Goal: Task Accomplishment & Management: Manage account settings

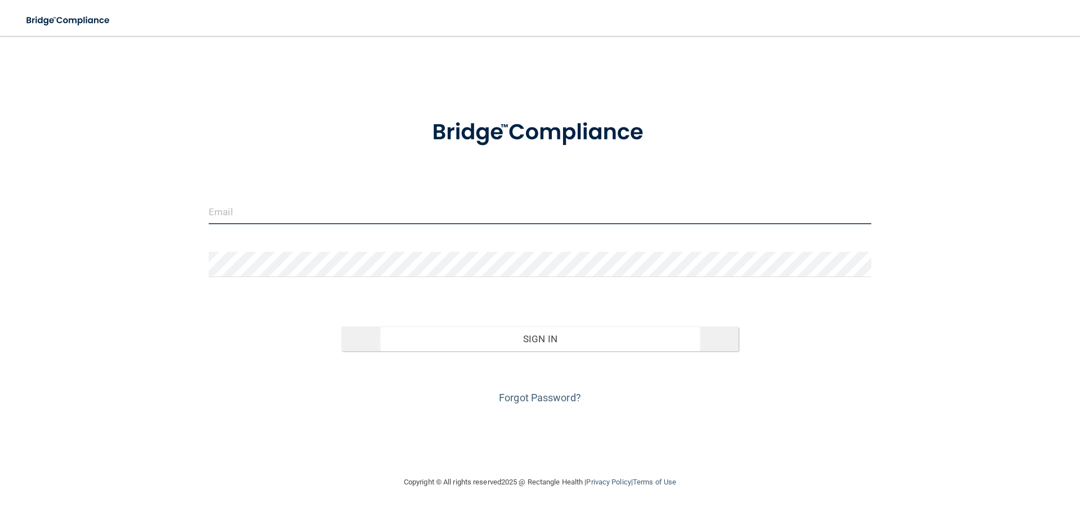
type input "[EMAIL_ADDRESS][DOMAIN_NAME]"
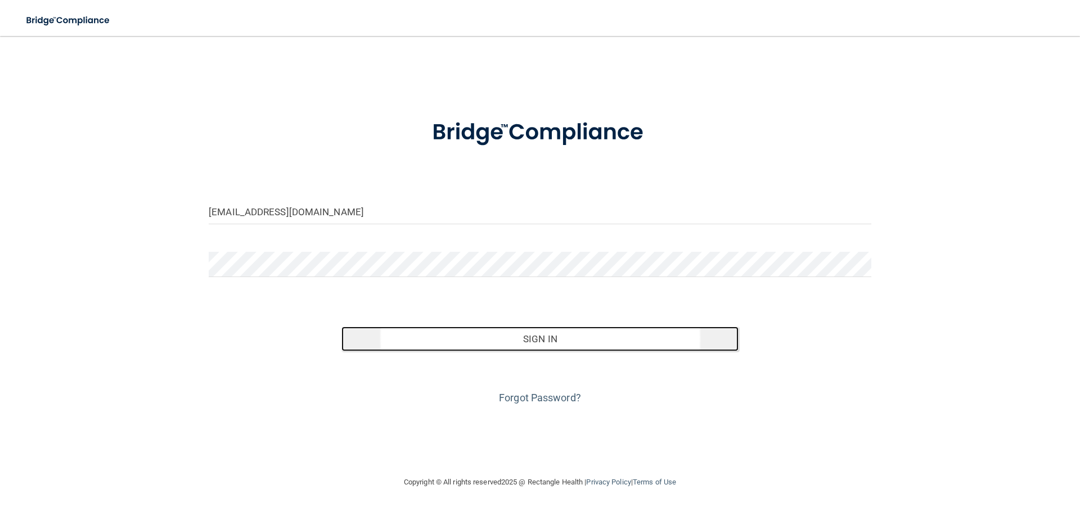
click at [524, 343] on button "Sign In" at bounding box center [540, 339] width 398 height 25
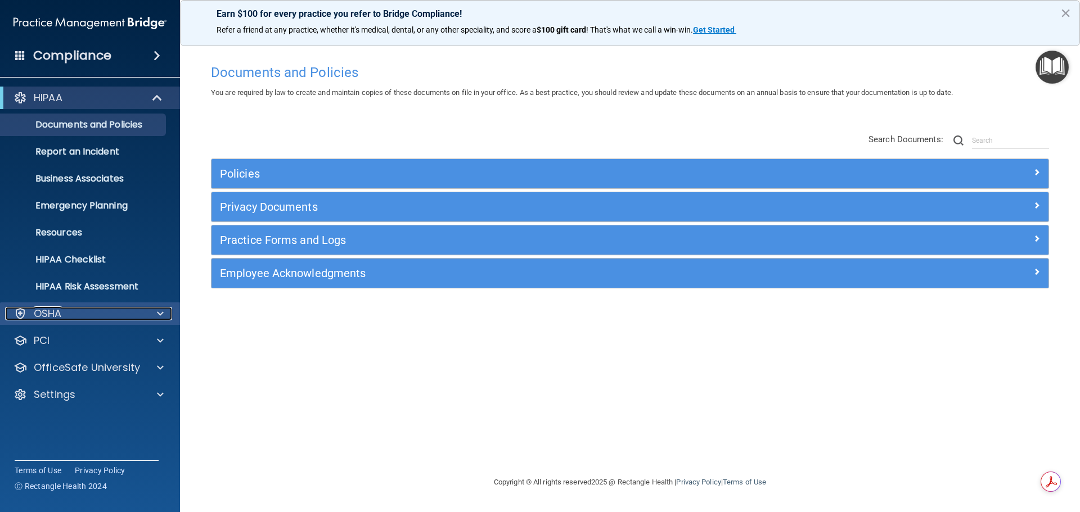
click at [90, 315] on div "OSHA" at bounding box center [75, 314] width 140 height 14
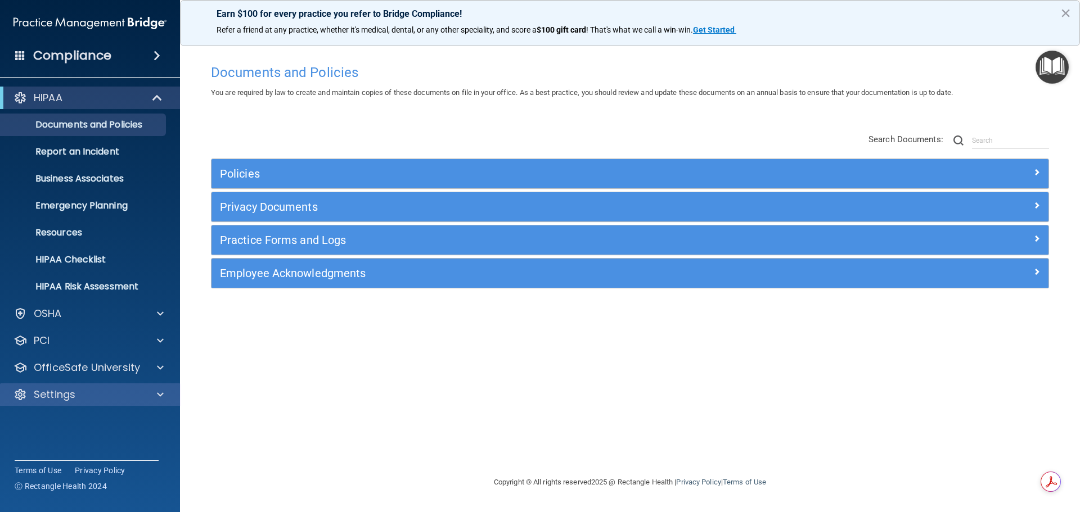
click at [100, 388] on div "Settings" at bounding box center [90, 395] width 181 height 23
click at [72, 401] on p "Settings" at bounding box center [55, 395] width 42 height 14
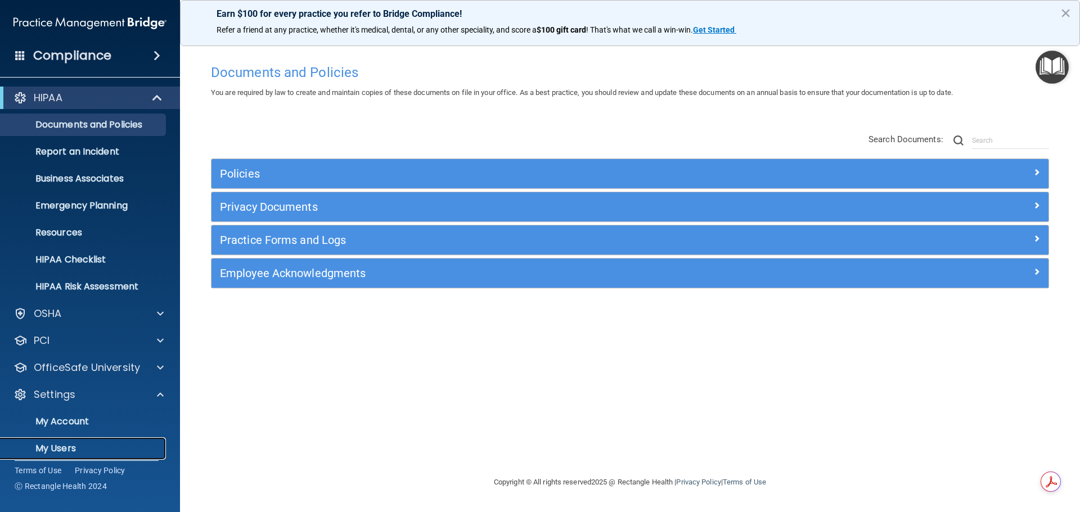
click at [57, 448] on p "My Users" at bounding box center [84, 448] width 154 height 11
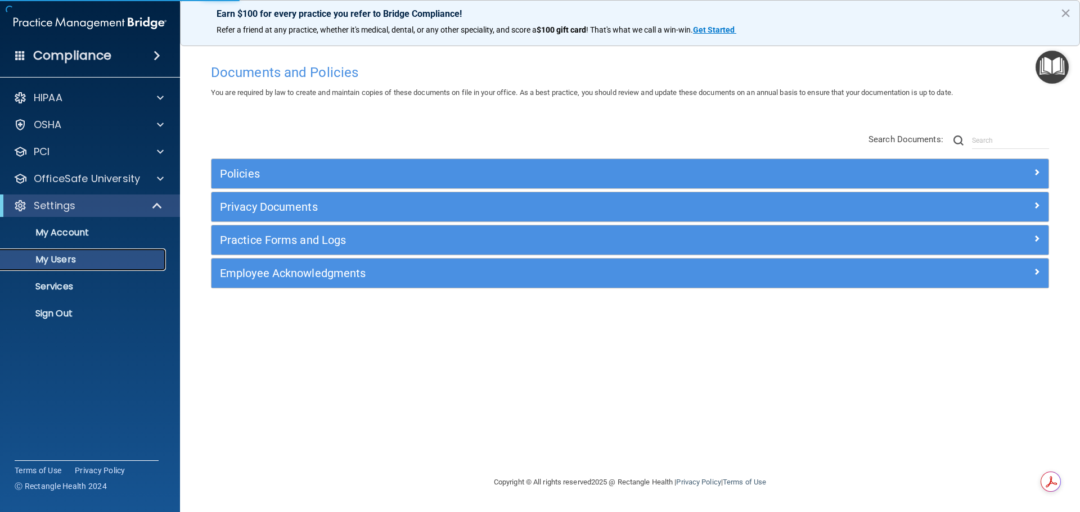
select select "20"
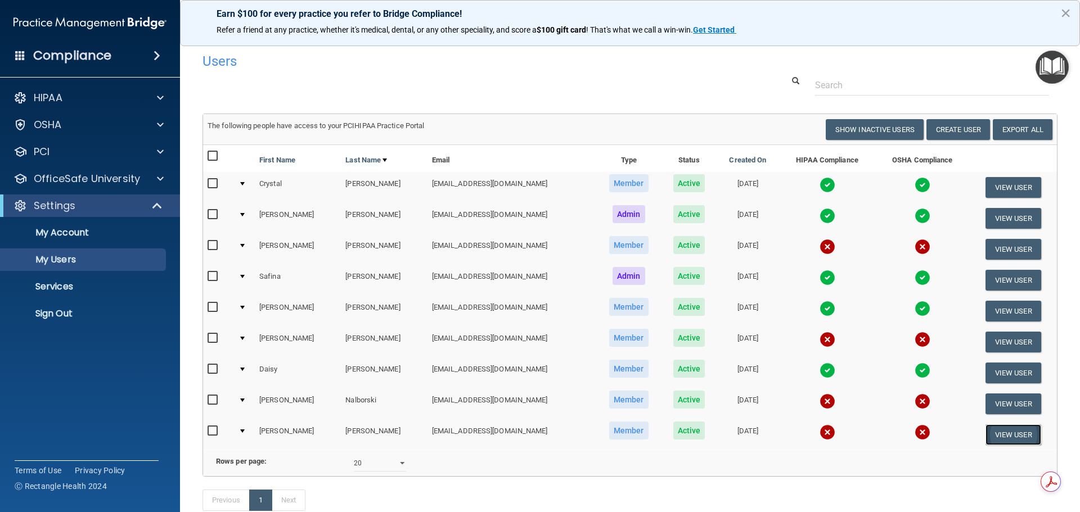
click at [1019, 434] on button "View User" at bounding box center [1014, 435] width 56 height 21
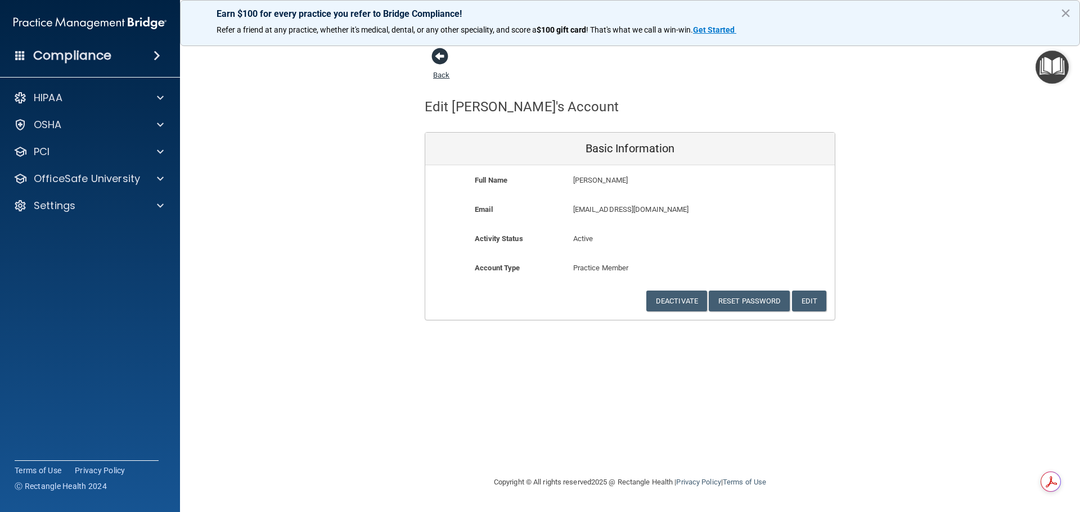
click at [431, 50] on span at bounding box center [439, 56] width 17 height 17
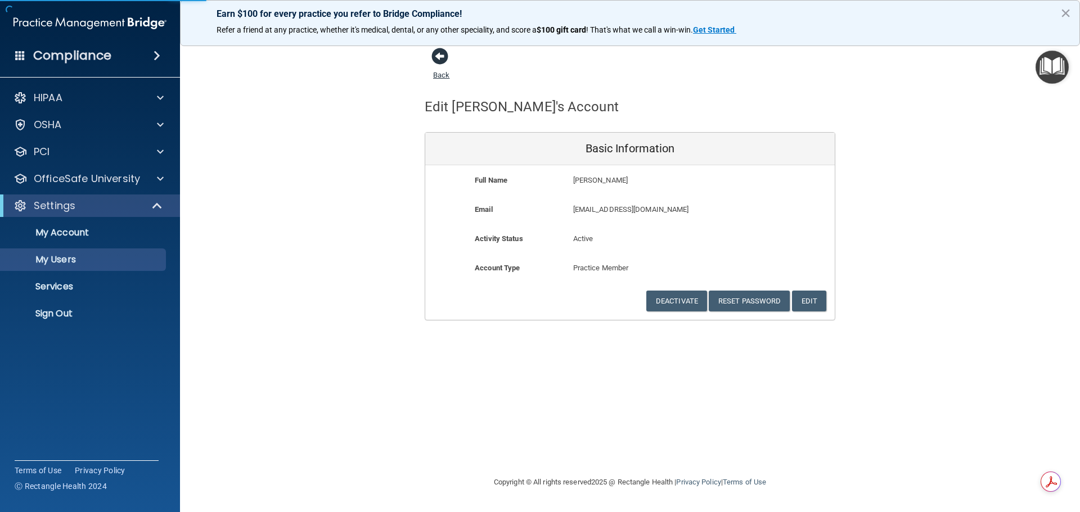
select select "20"
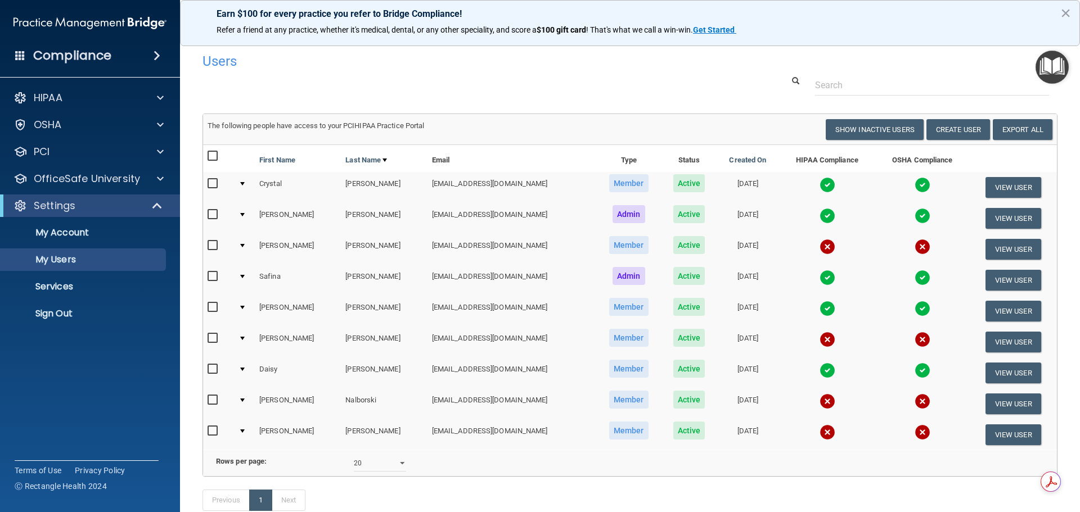
click at [209, 433] on input "checkbox" at bounding box center [214, 431] width 13 height 9
checkbox input "true"
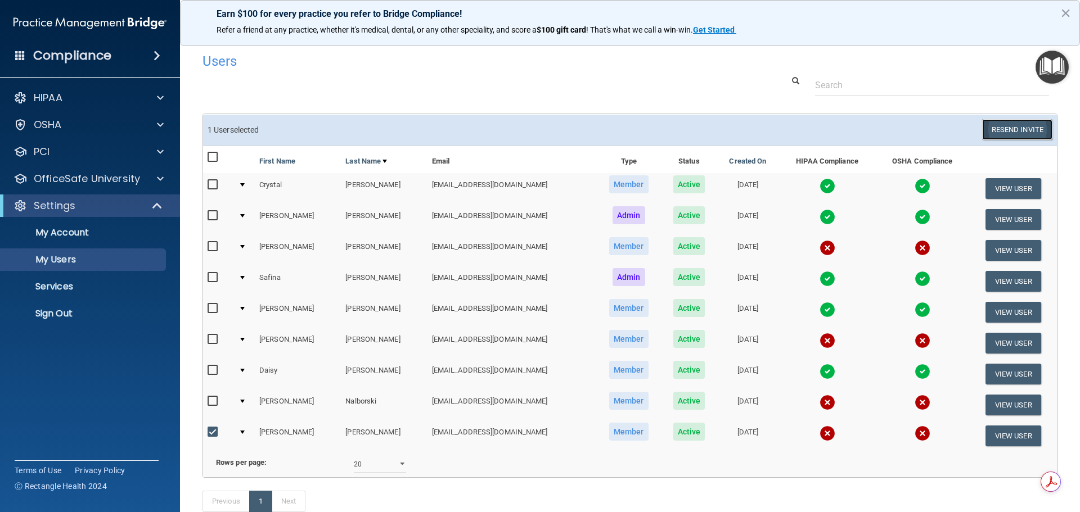
click at [1020, 131] on button "Resend Invite" at bounding box center [1017, 129] width 70 height 21
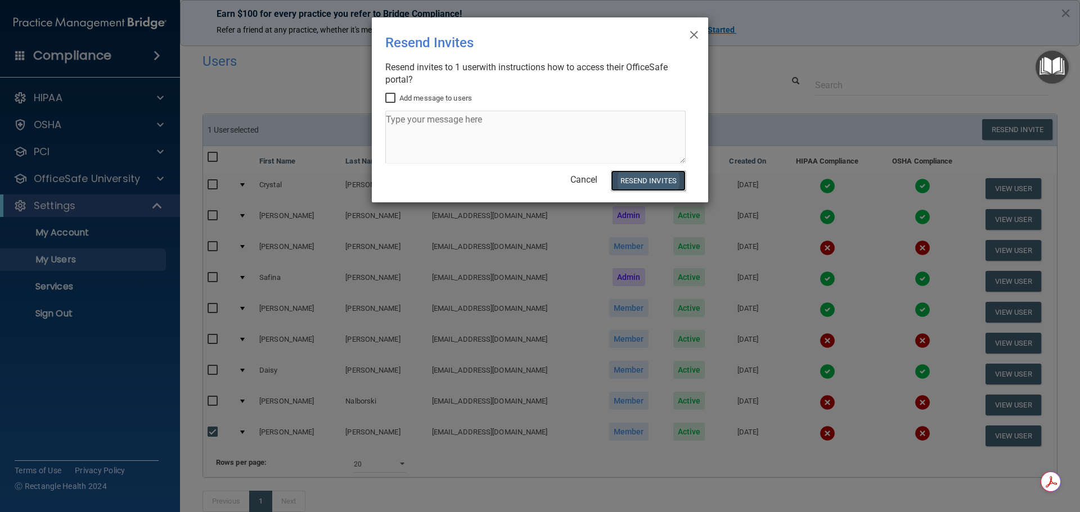
click at [626, 187] on button "Resend Invites" at bounding box center [648, 180] width 75 height 21
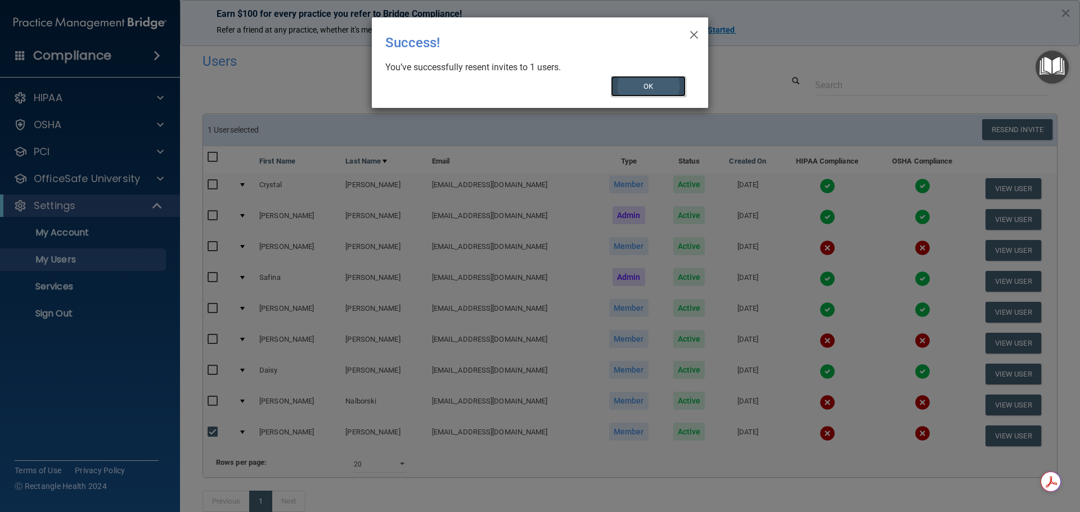
click at [665, 86] on button "OK" at bounding box center [648, 86] width 75 height 21
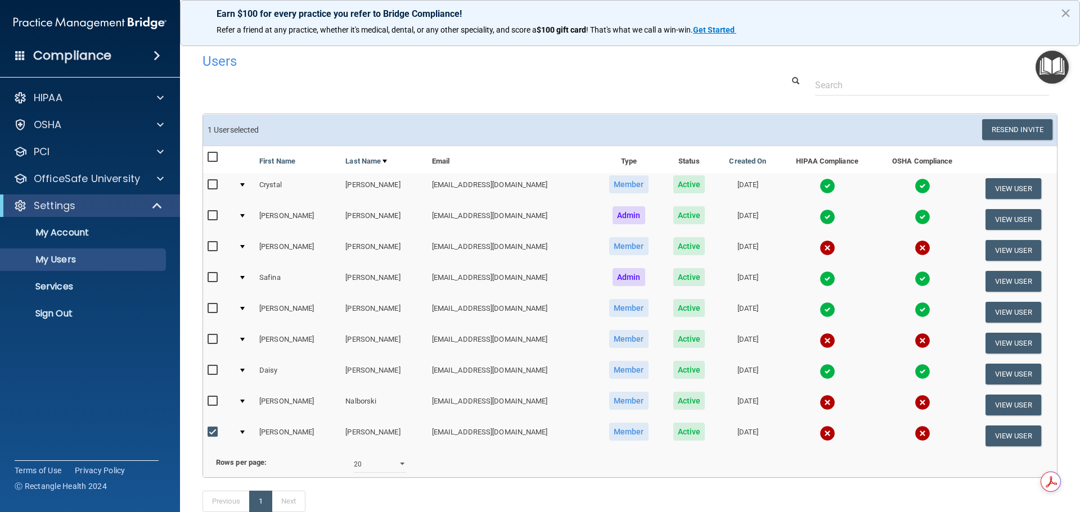
click at [212, 253] on div at bounding box center [219, 248] width 22 height 17
click at [210, 251] on input "checkbox" at bounding box center [214, 246] width 13 height 9
checkbox input "true"
click at [208, 430] on input "checkbox" at bounding box center [214, 432] width 13 height 9
checkbox input "false"
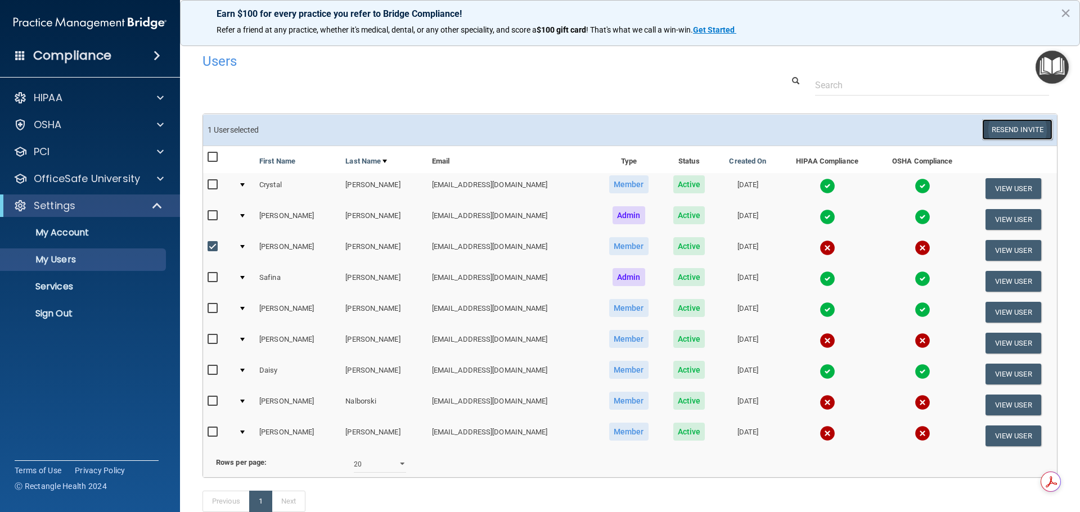
click at [1021, 121] on button "Resend Invite" at bounding box center [1017, 129] width 70 height 21
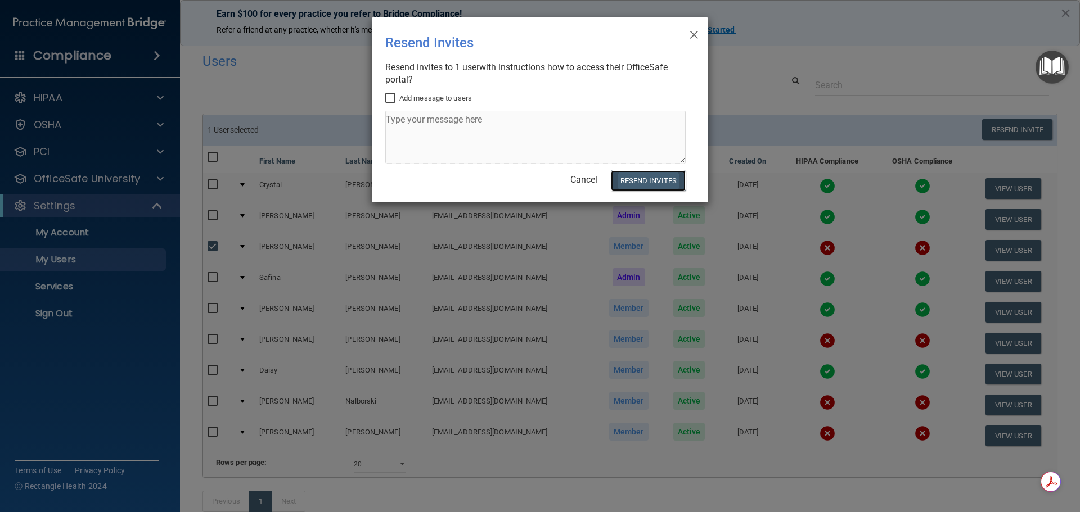
click at [671, 179] on button "Resend Invites" at bounding box center [648, 180] width 75 height 21
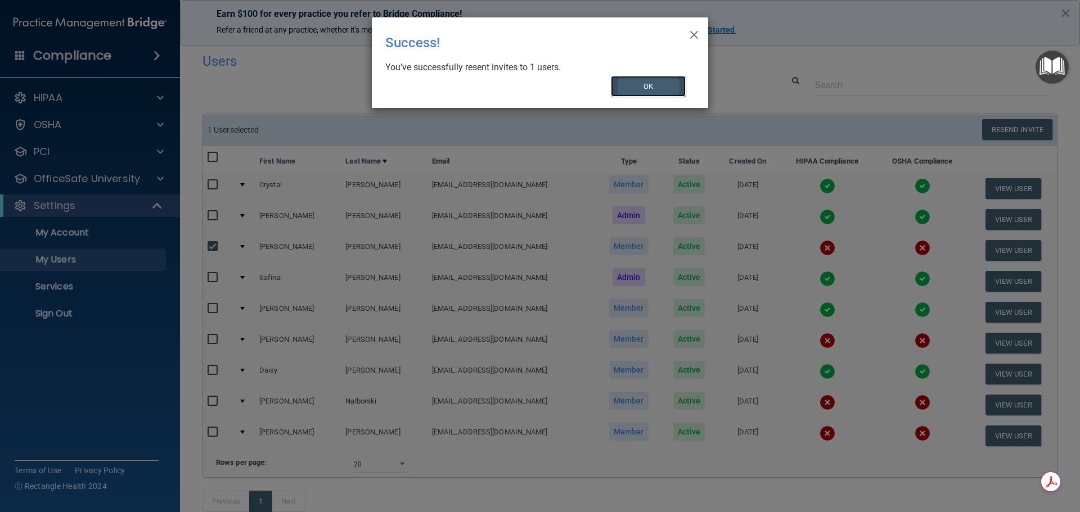
click at [641, 85] on button "OK" at bounding box center [648, 86] width 75 height 21
